Goal: Transaction & Acquisition: Purchase product/service

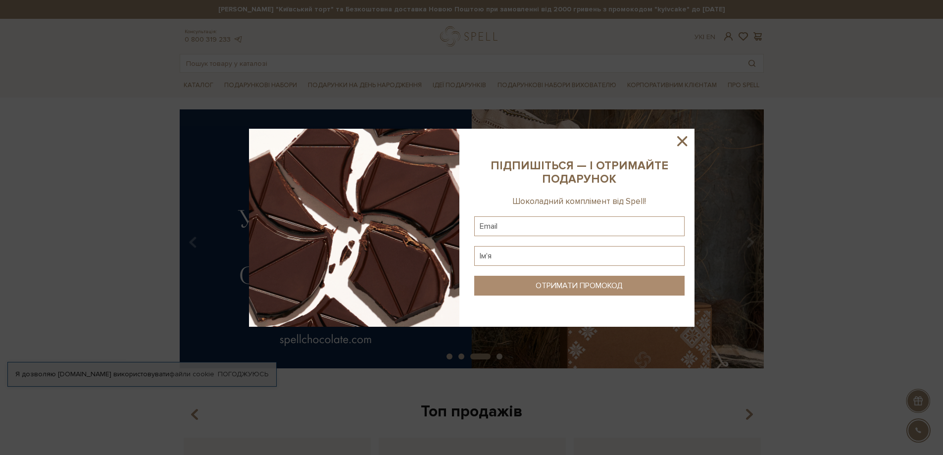
click at [685, 137] on icon at bounding box center [681, 141] width 17 height 17
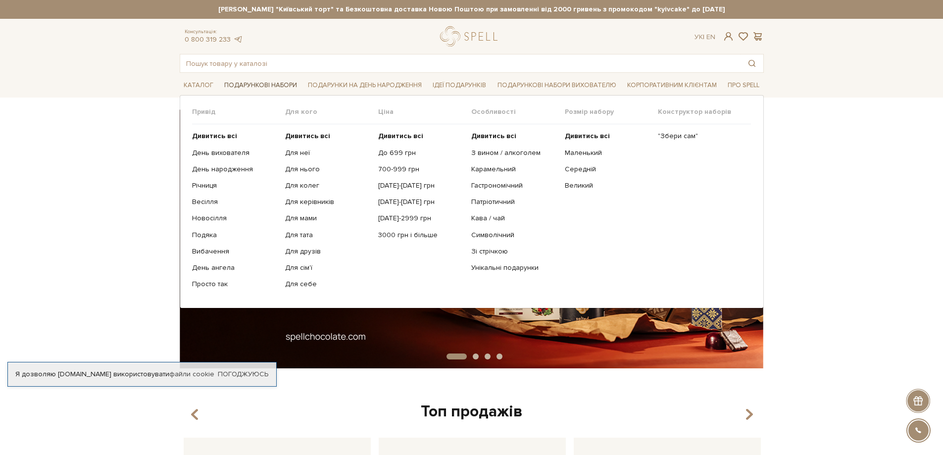
click at [280, 84] on link "Подарункові набори" at bounding box center [260, 85] width 81 height 15
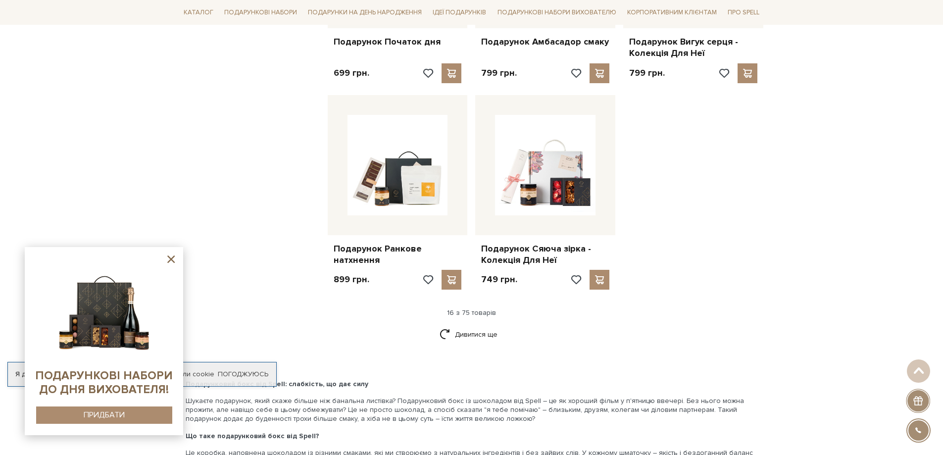
scroll to position [1138, 0]
click at [492, 326] on link "Дивитися ще" at bounding box center [471, 333] width 64 height 17
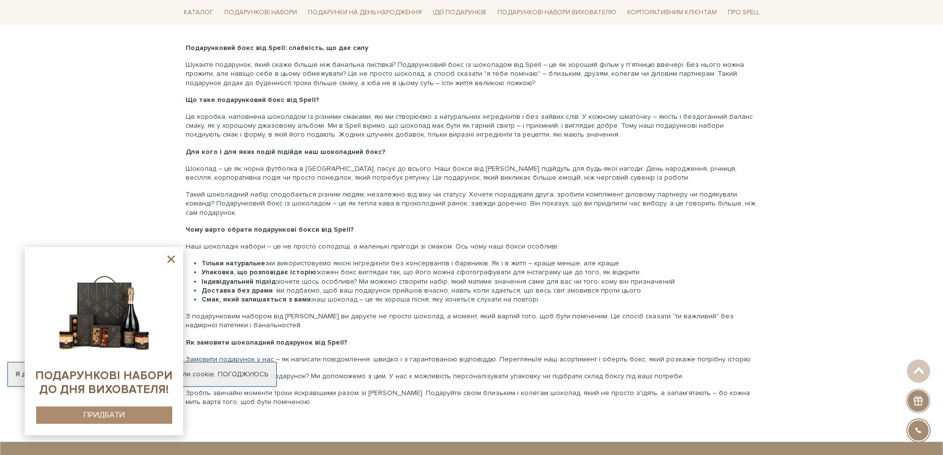
scroll to position [2524, 0]
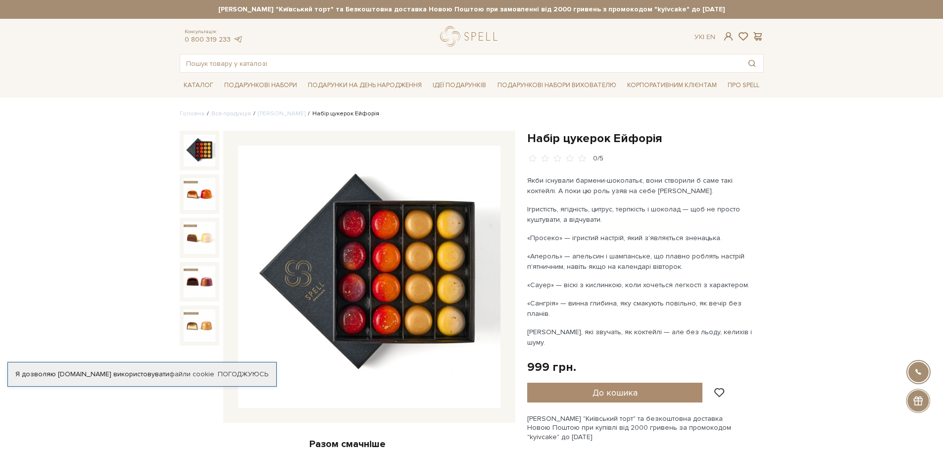
scroll to position [49, 0]
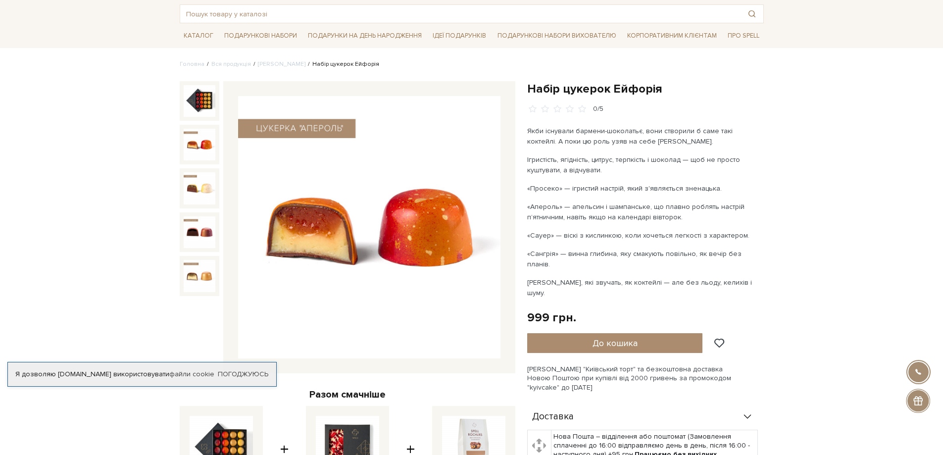
click at [199, 154] on img at bounding box center [200, 145] width 32 height 32
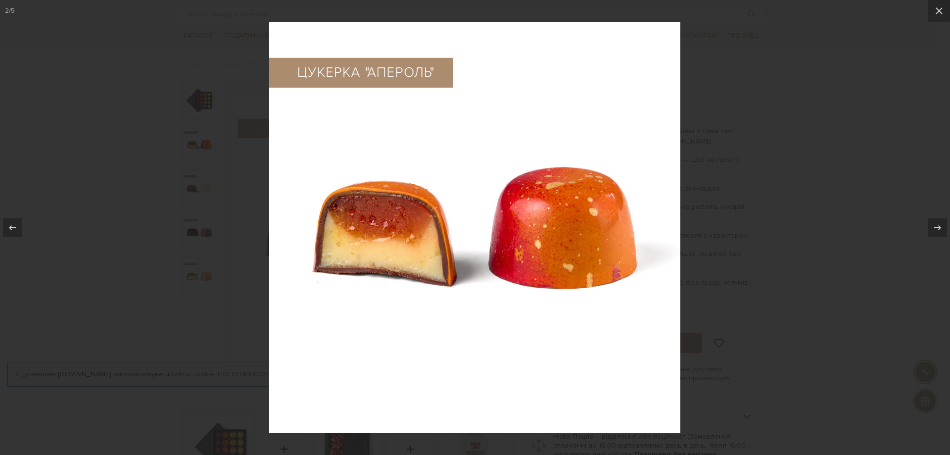
click at [747, 163] on div at bounding box center [475, 227] width 950 height 455
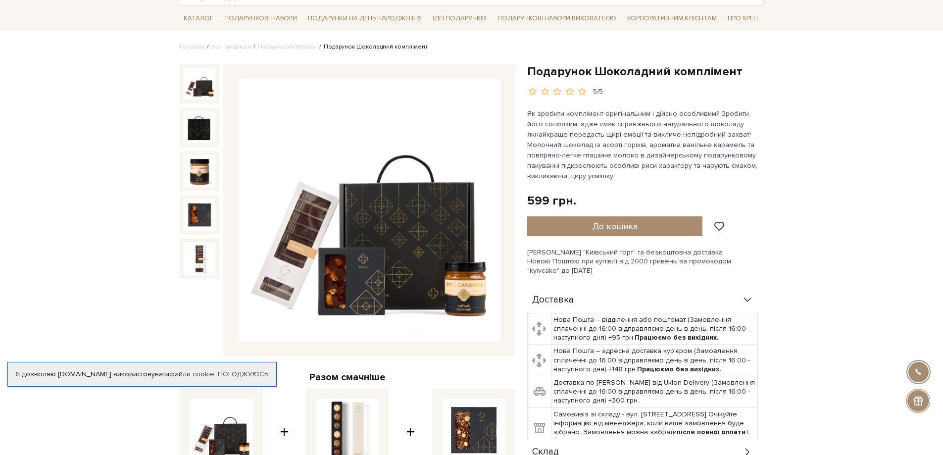
scroll to position [49, 0]
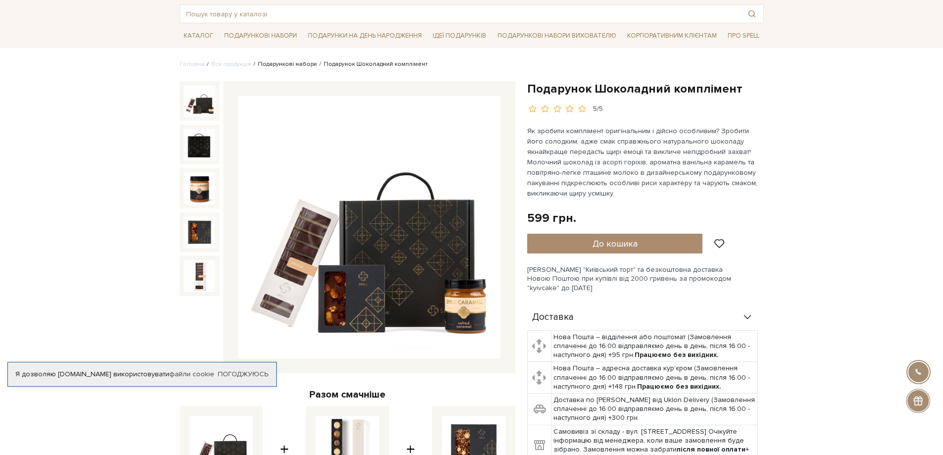
click at [284, 65] on link "Подарункові набори" at bounding box center [287, 63] width 59 height 7
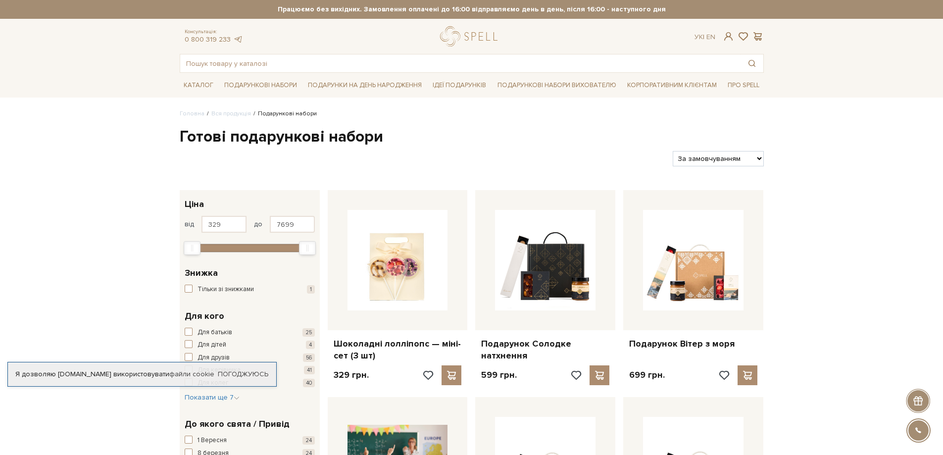
click at [742, 156] on select "За замовчуванням За Ціною (зростання) За Ціною (зменшення) Новинки За популярні…" at bounding box center [718, 158] width 91 height 15
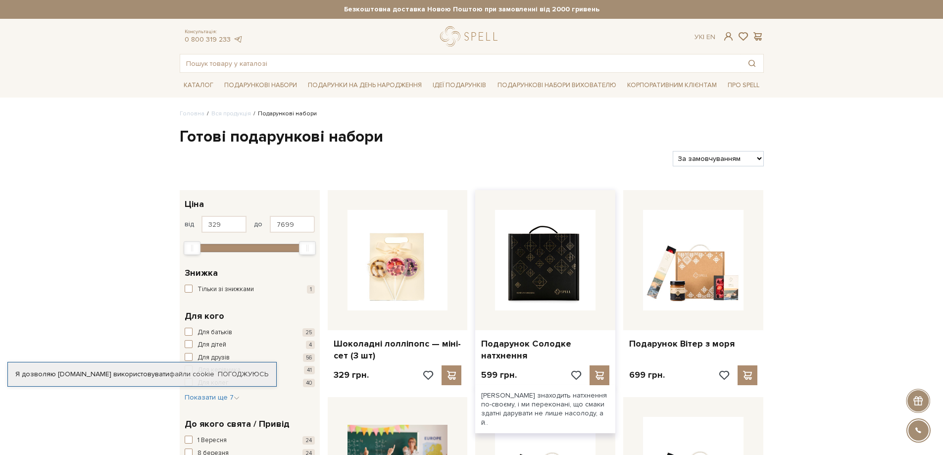
click at [526, 266] on img at bounding box center [545, 260] width 100 height 100
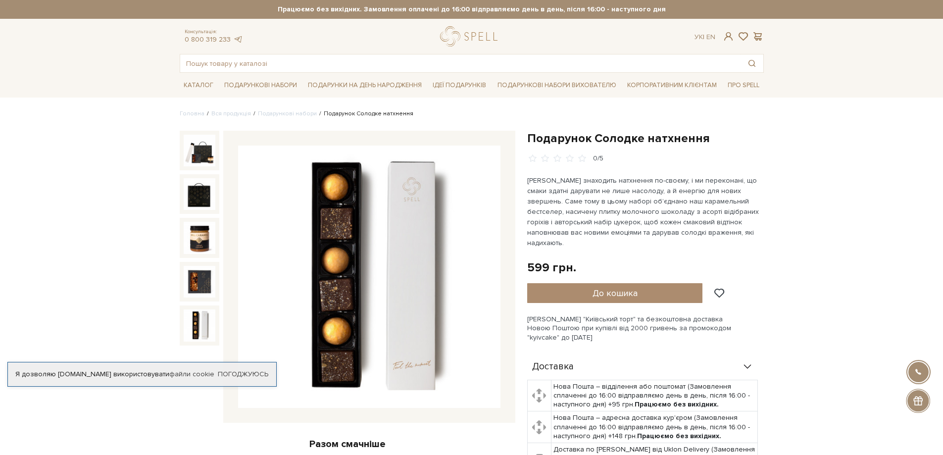
click at [206, 327] on img at bounding box center [200, 325] width 32 height 32
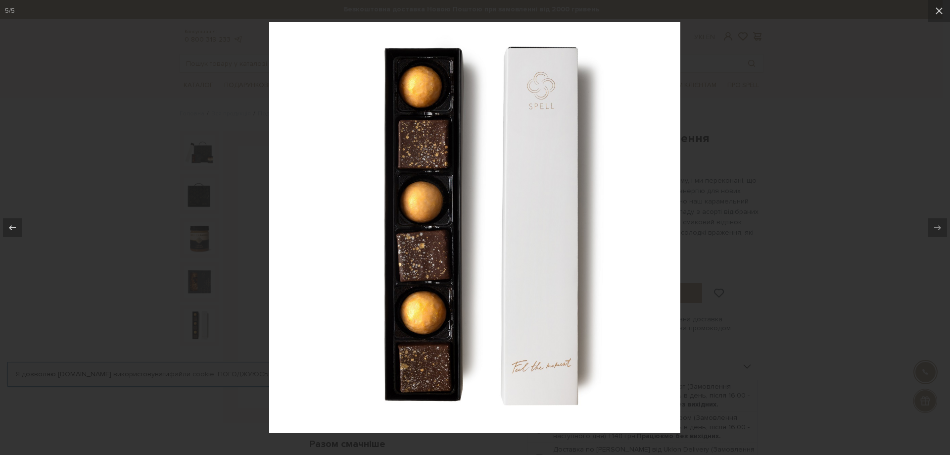
click at [811, 268] on div at bounding box center [475, 227] width 950 height 455
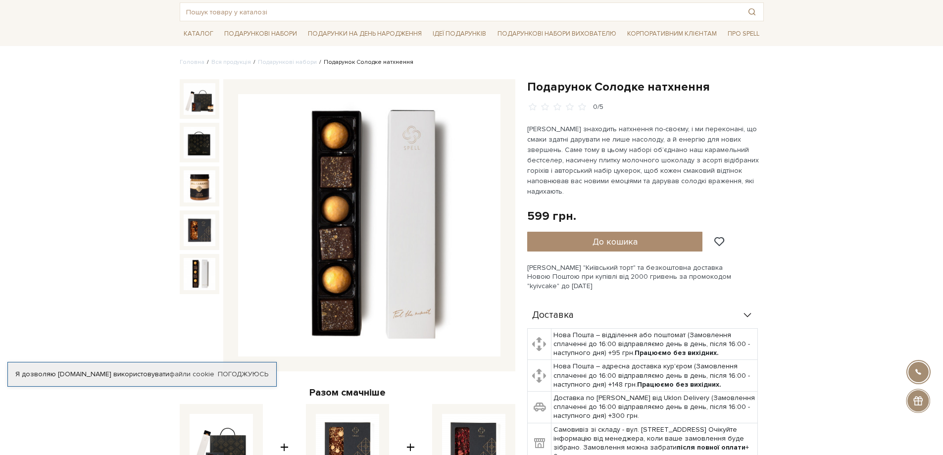
scroll to position [99, 0]
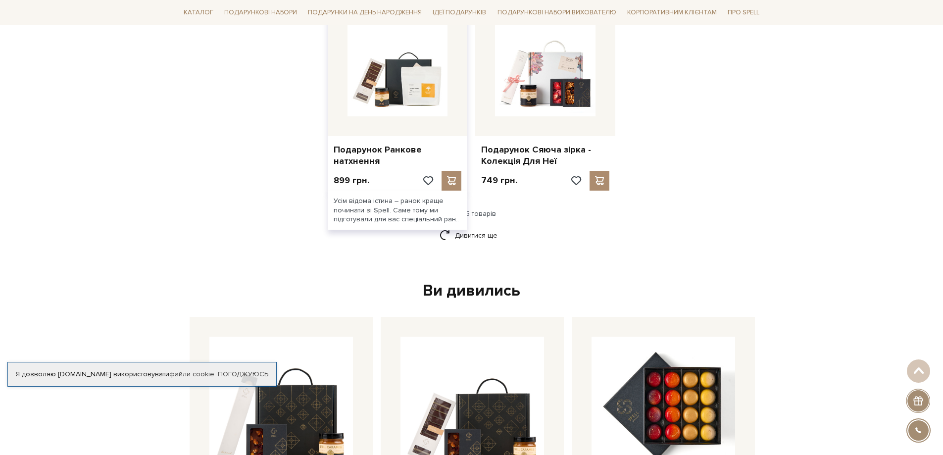
scroll to position [1237, 0]
click at [483, 229] on link "Дивитися ще" at bounding box center [471, 234] width 64 height 17
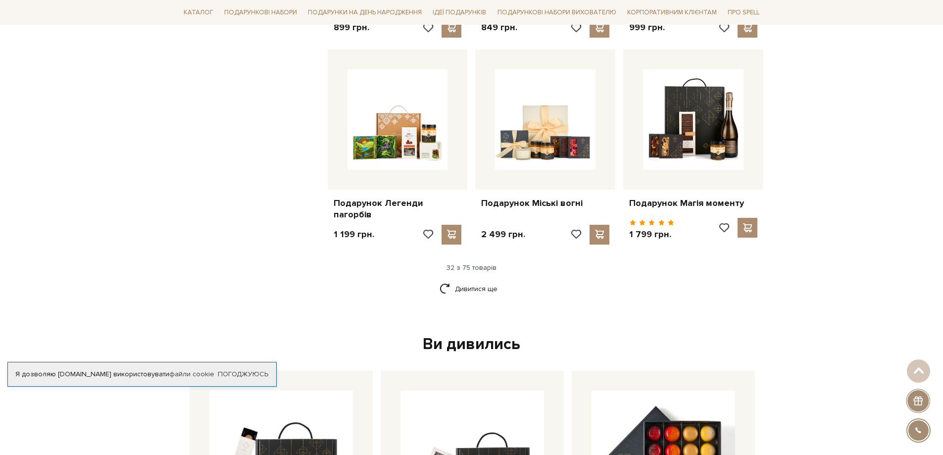
scroll to position [2276, 0]
